Goal: Transaction & Acquisition: Purchase product/service

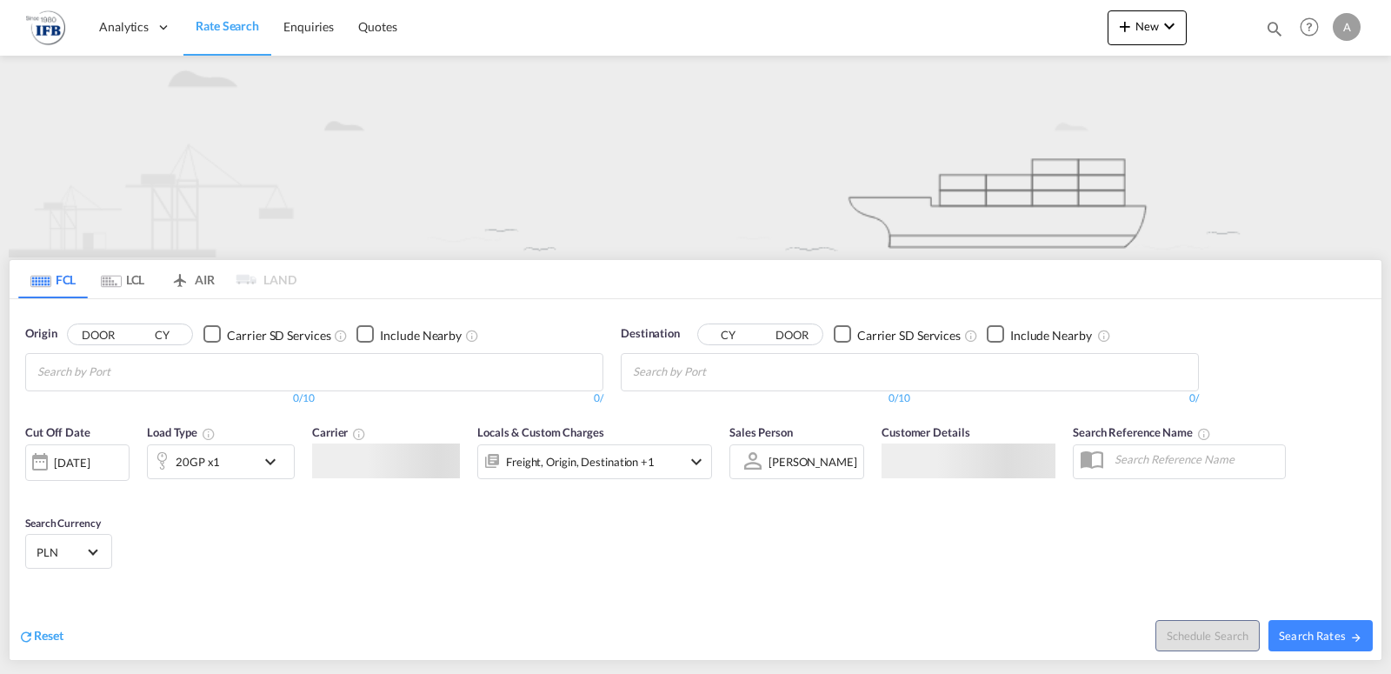
click at [165, 372] on input "Chips input." at bounding box center [119, 372] width 165 height 28
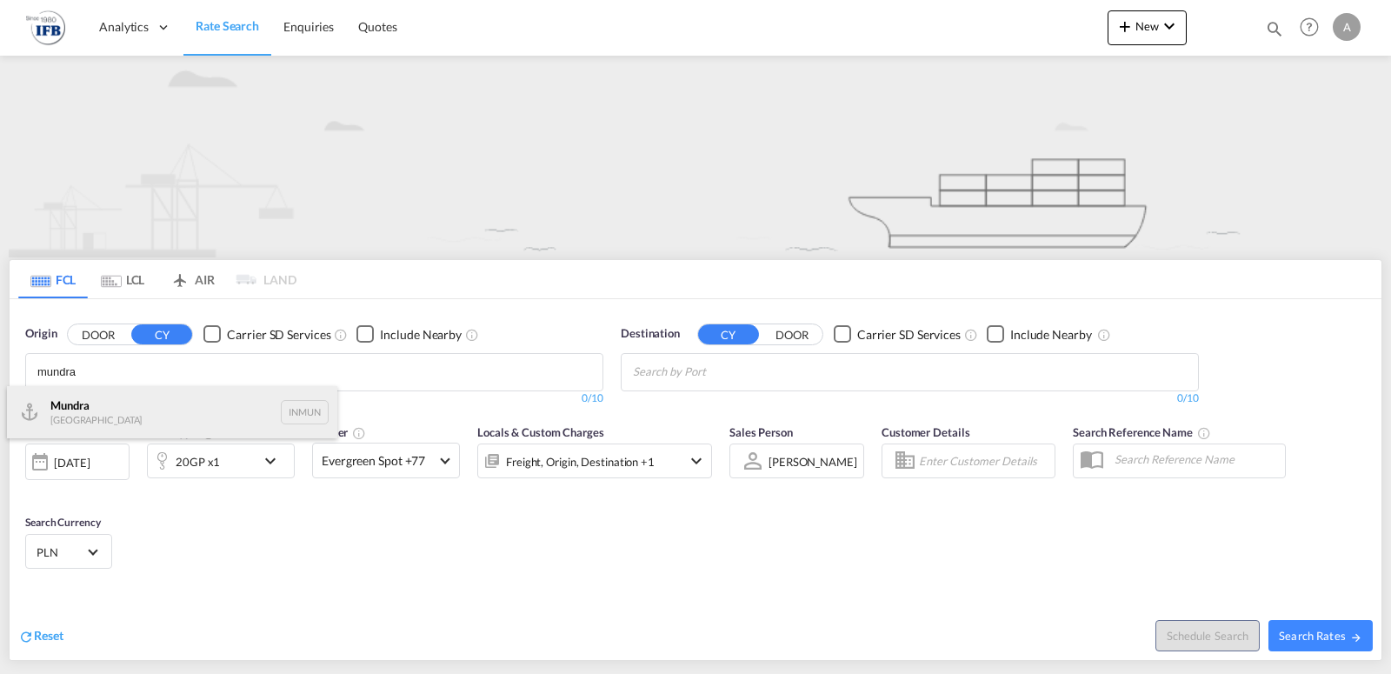
type input "mundra"
click at [73, 405] on div "Mundra India INMUN" at bounding box center [172, 412] width 330 height 52
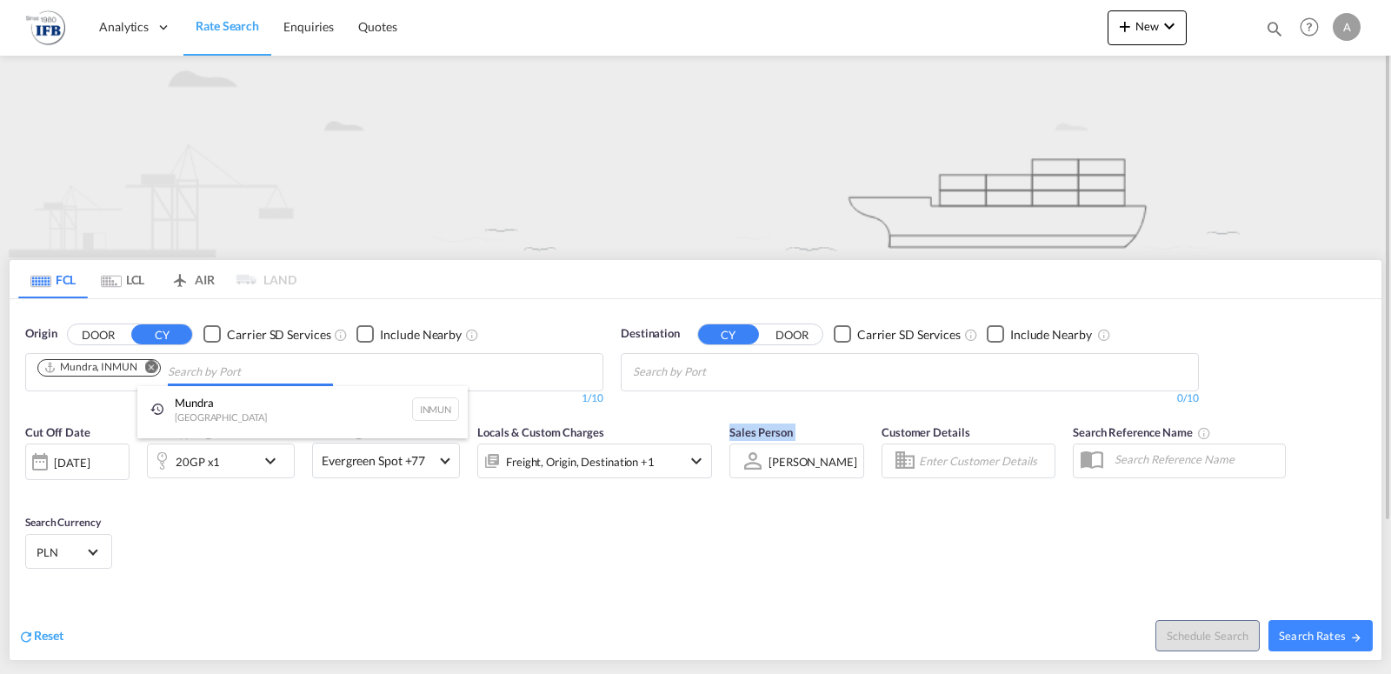
click at [703, 370] on input "Chips input." at bounding box center [715, 372] width 165 height 28
click at [733, 373] on input "Chips input." at bounding box center [715, 372] width 165 height 28
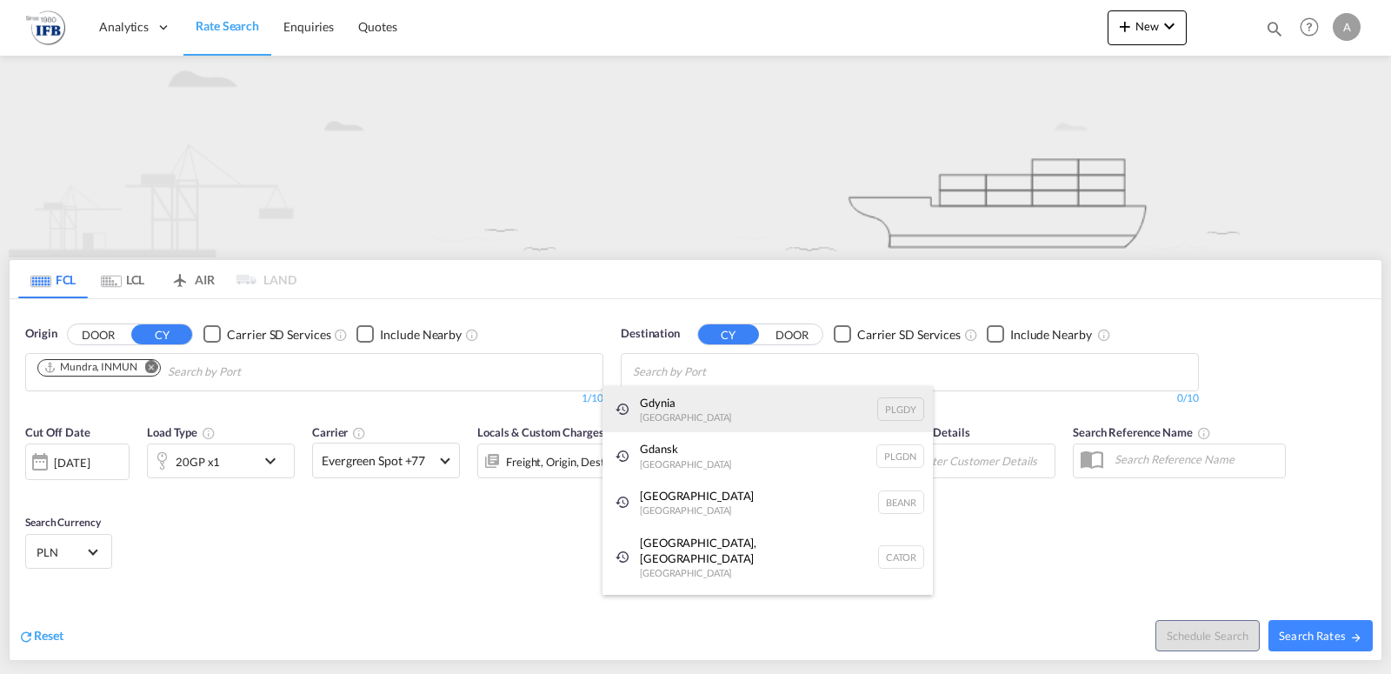
click at [719, 389] on div "Gdynia [GEOGRAPHIC_DATA] [GEOGRAPHIC_DATA]" at bounding box center [767, 409] width 330 height 47
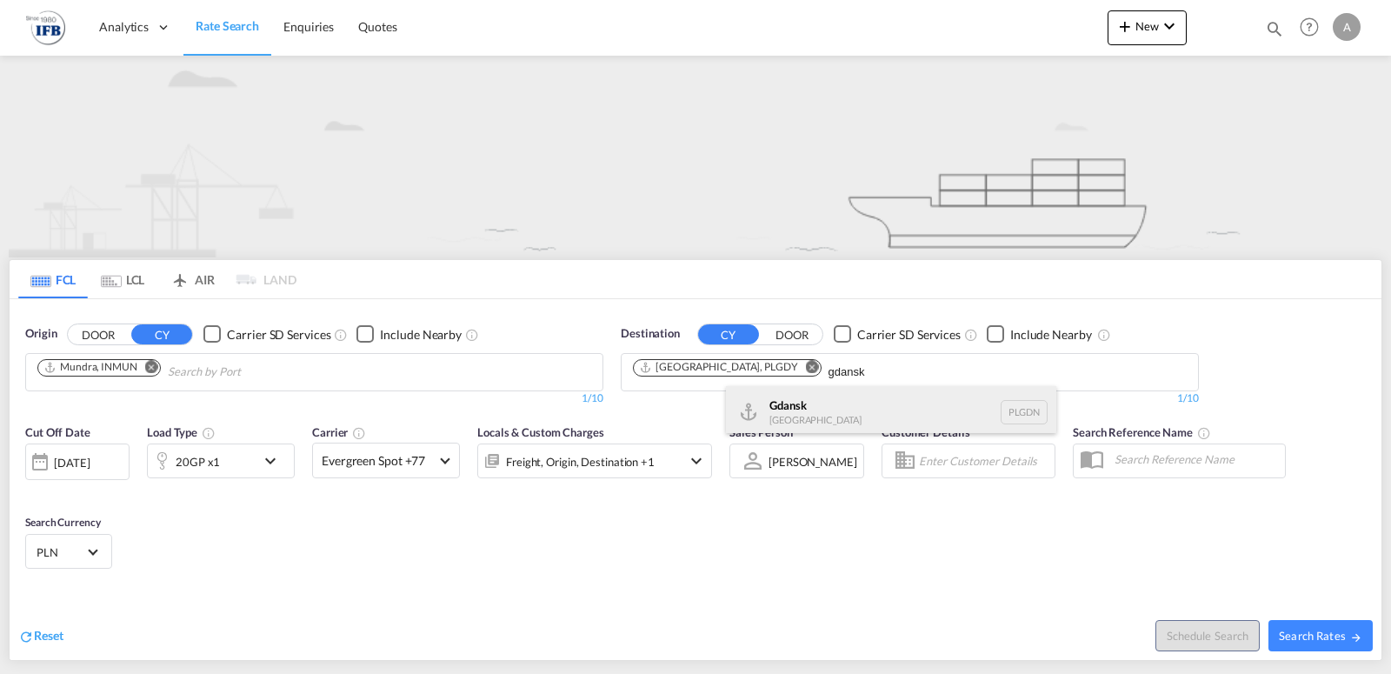
type input "gdansk"
click at [868, 408] on div "Gdansk [GEOGRAPHIC_DATA] PLGDN" at bounding box center [891, 412] width 330 height 52
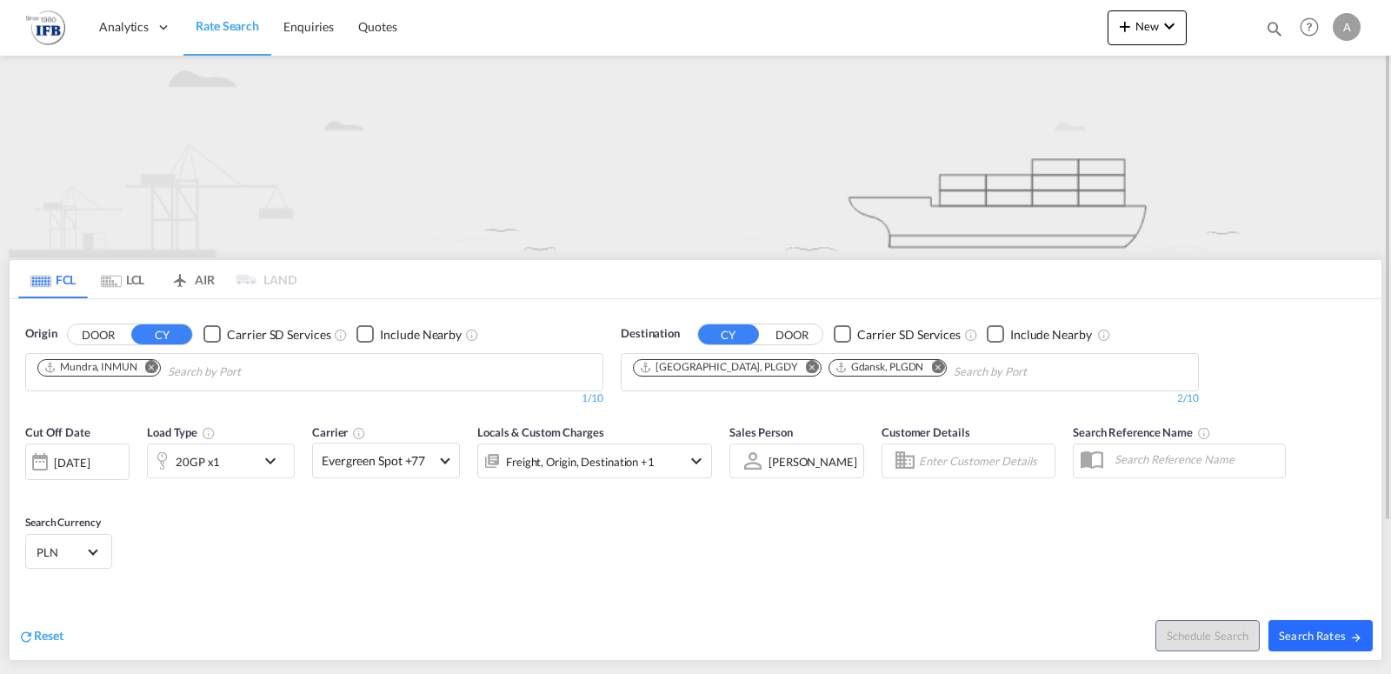
click at [1335, 626] on button "Search Rates" at bounding box center [1320, 635] width 104 height 31
type input "INMUN to PLGDY,PLGDN / [DATE]"
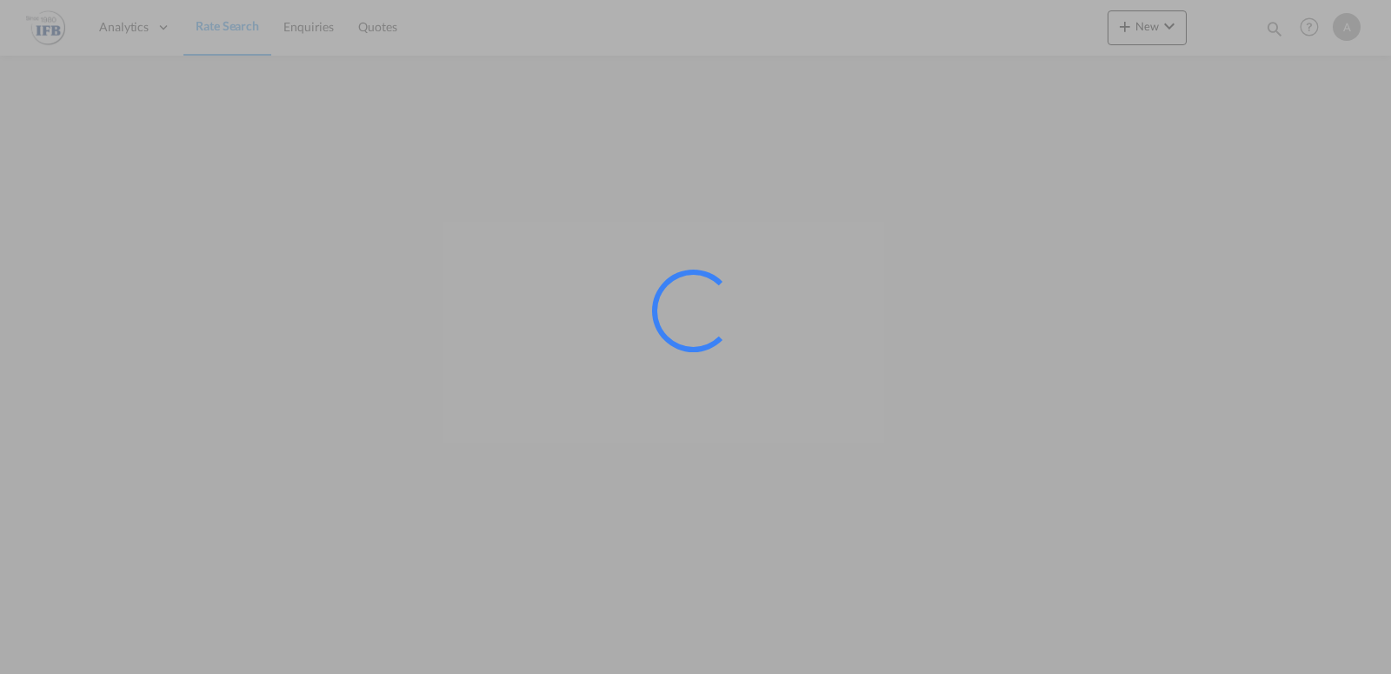
click at [827, 163] on div at bounding box center [695, 337] width 1391 height 674
